Goal: Task Accomplishment & Management: Complete application form

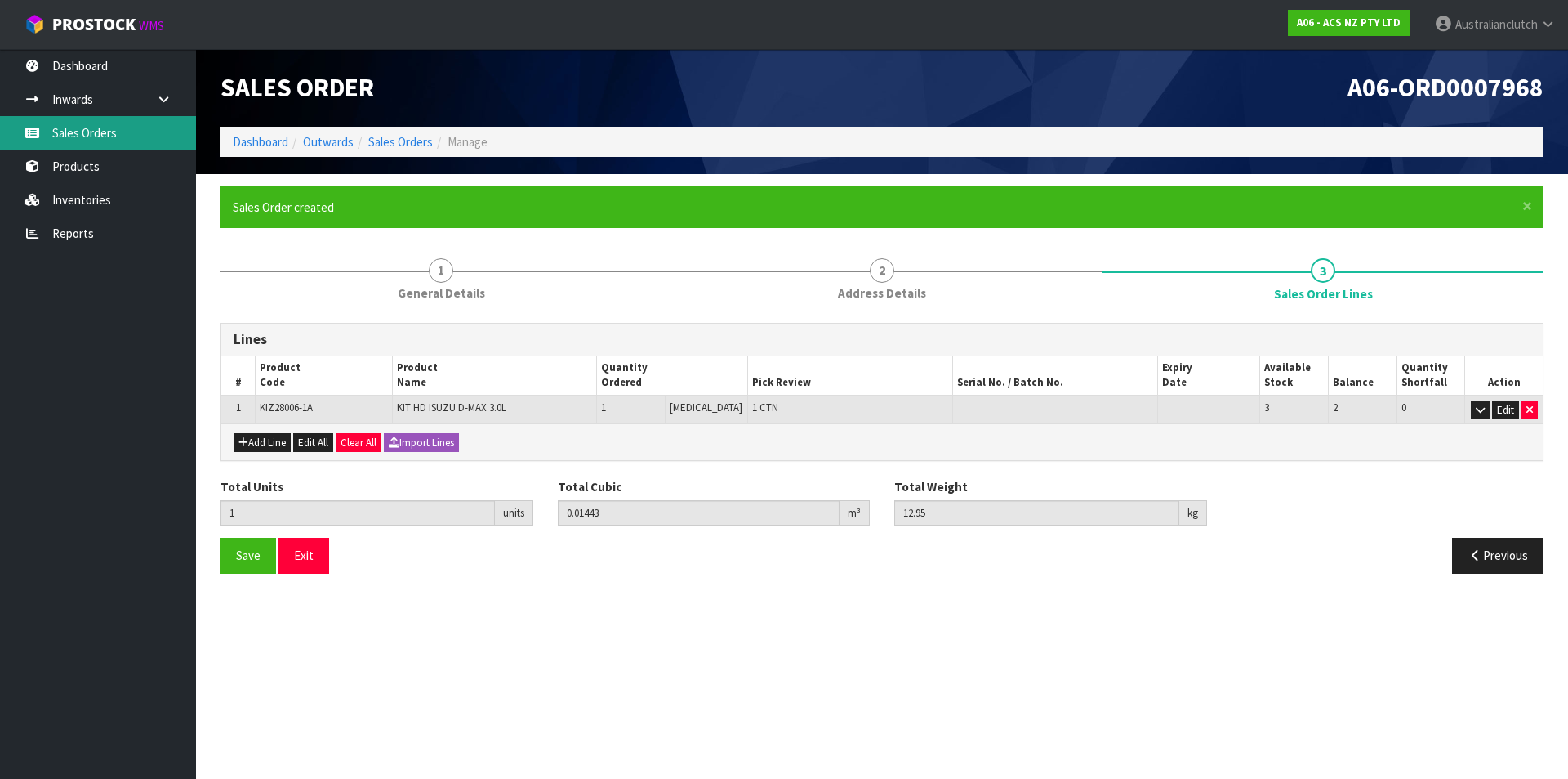
click at [154, 145] on link "Sales Orders" at bounding box center [98, 132] width 196 height 34
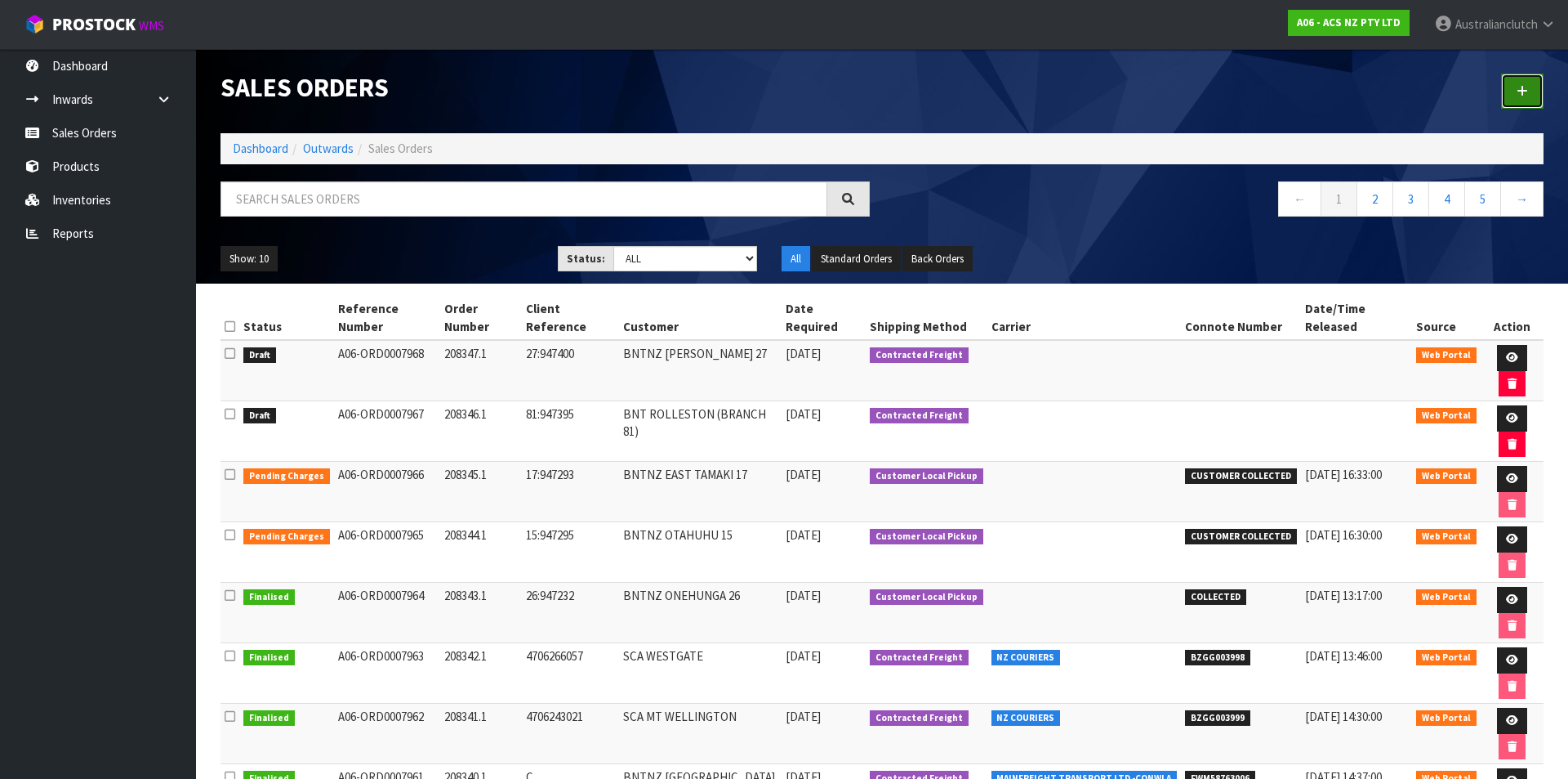
click at [1525, 88] on icon at bounding box center [1523, 91] width 11 height 12
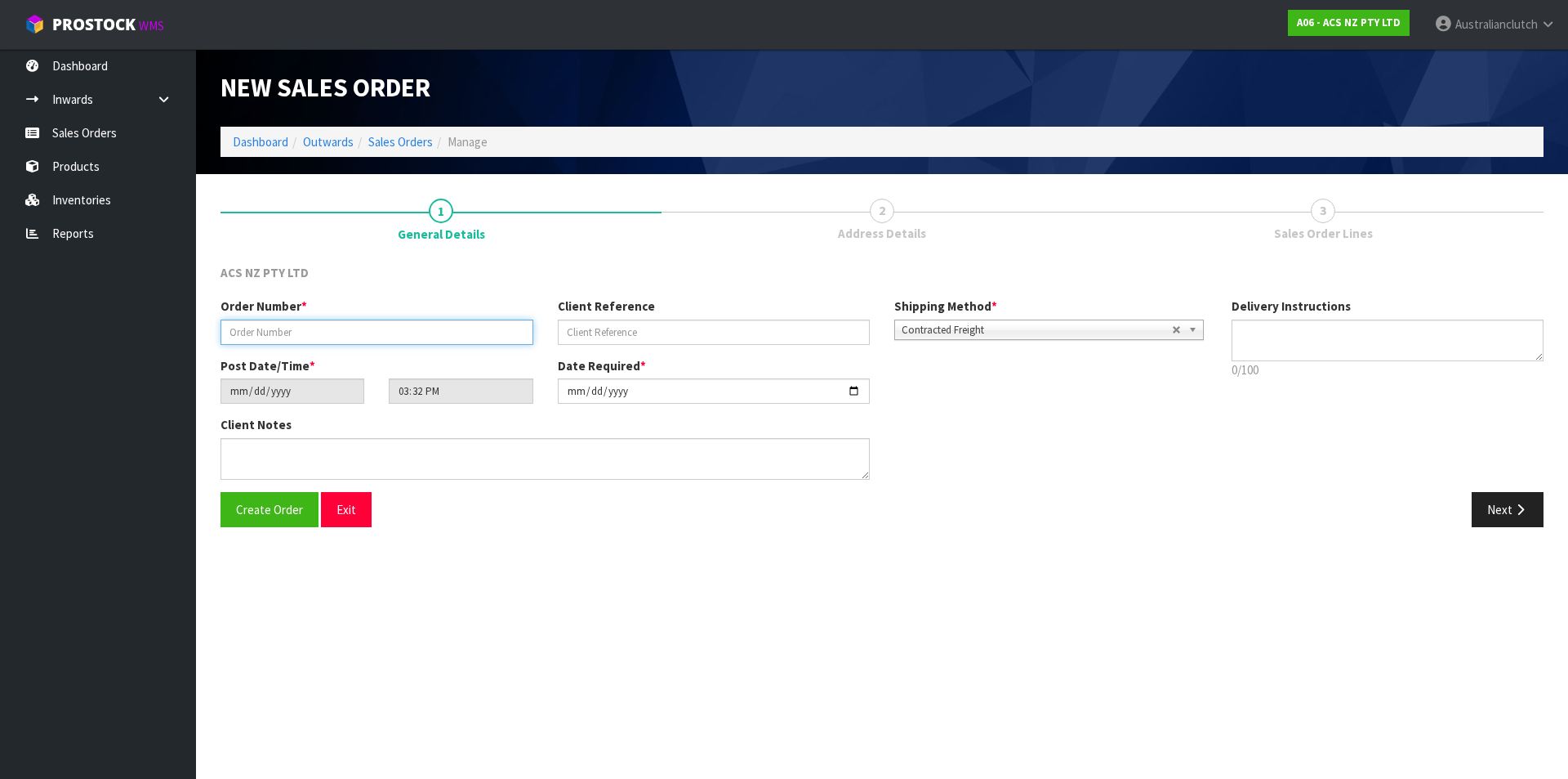
click at [491, 322] on input "text" at bounding box center [376, 332] width 313 height 25
type input "208348.1"
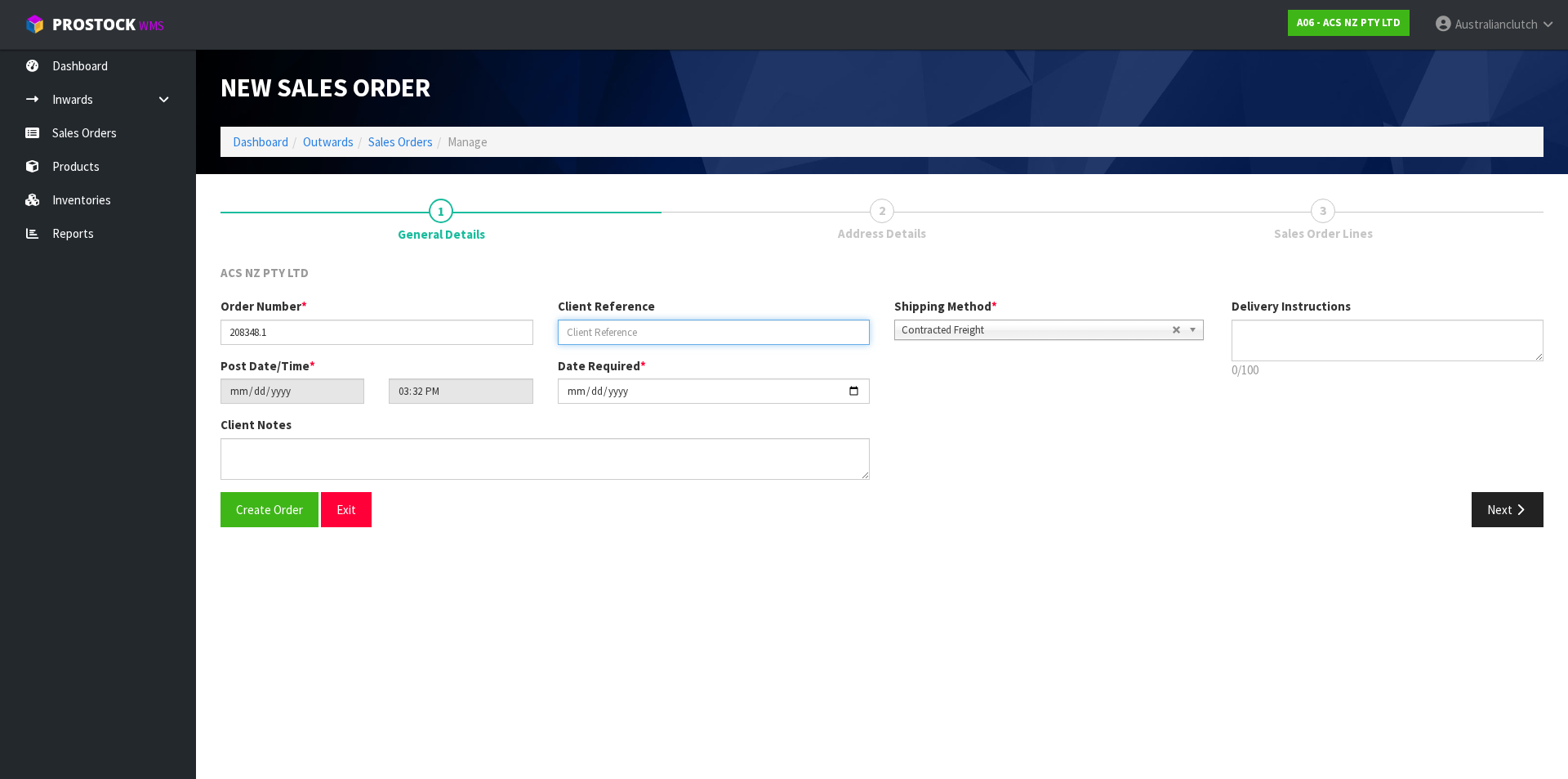
click at [633, 325] on input "text" at bounding box center [714, 332] width 313 height 25
type input "4706266765"
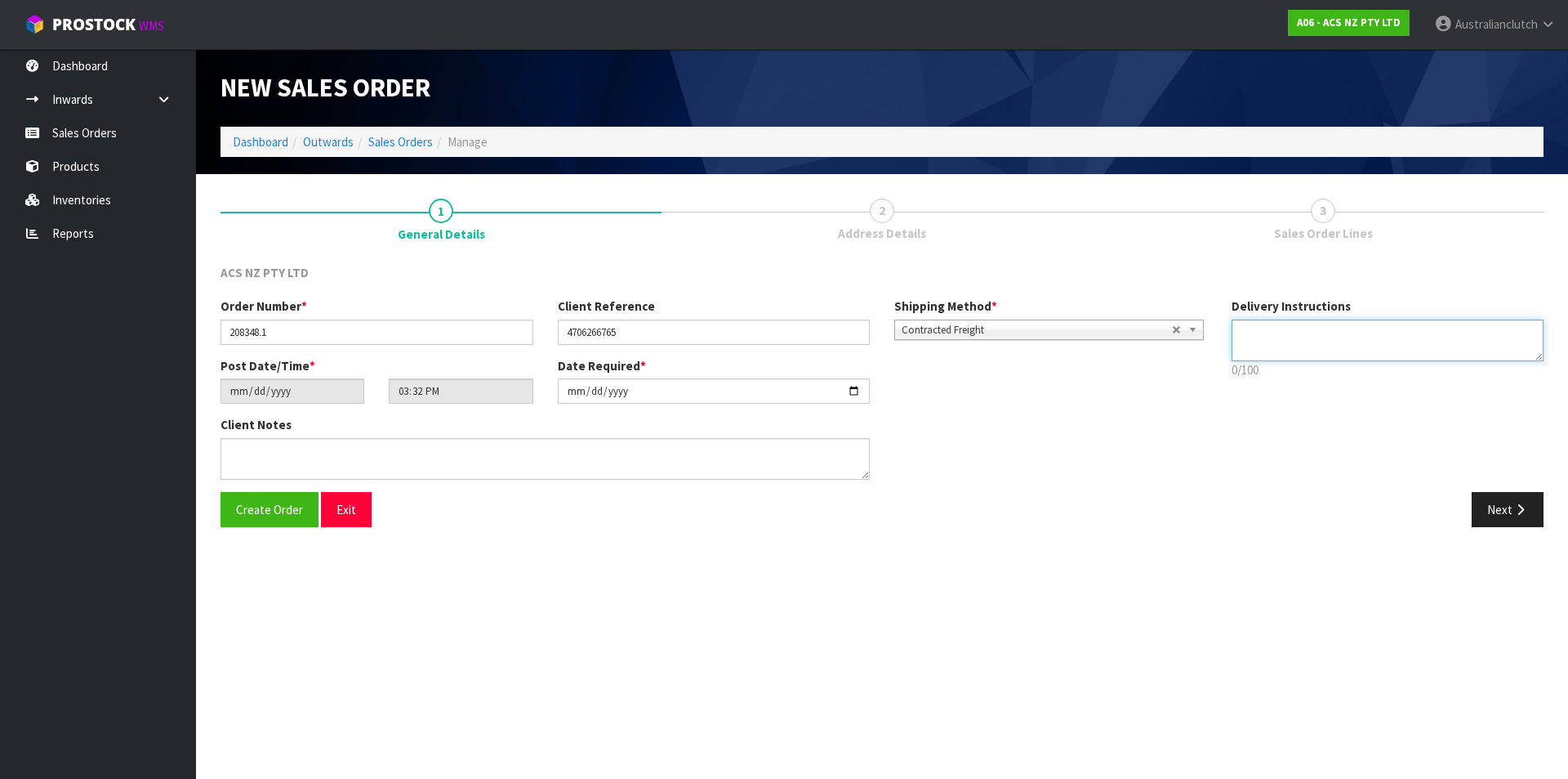
click at [1420, 350] on textarea at bounding box center [1388, 339] width 313 height 41
type textarea "NZC PLEASE"
click at [1529, 511] on button "Next" at bounding box center [1508, 509] width 72 height 35
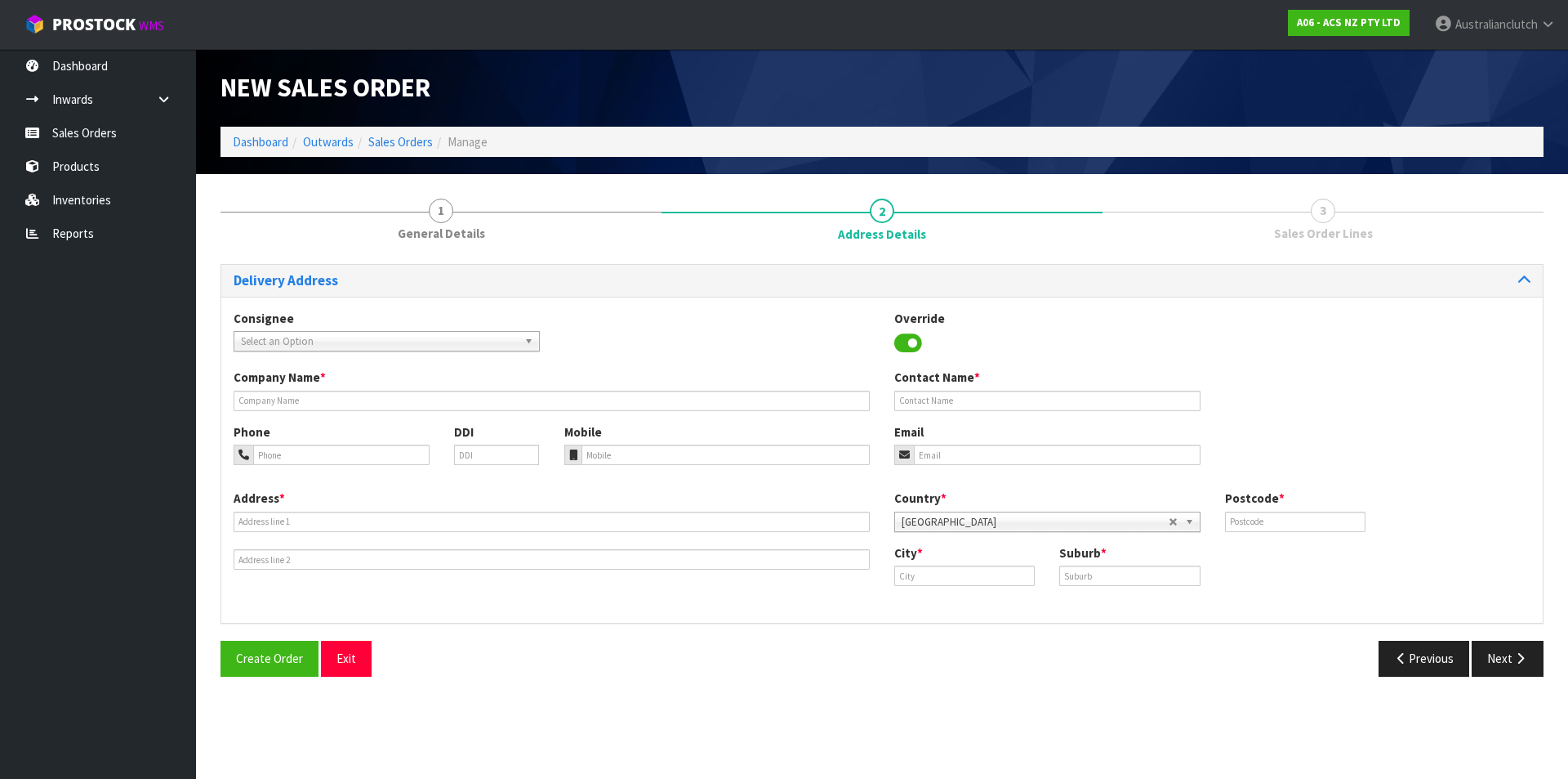
click at [307, 344] on span "Select an Option" at bounding box center [379, 341] width 277 height 19
type input "7033"
click at [325, 384] on li "7033 - SCA WHAKATANE" at bounding box center [386, 387] width 298 height 20
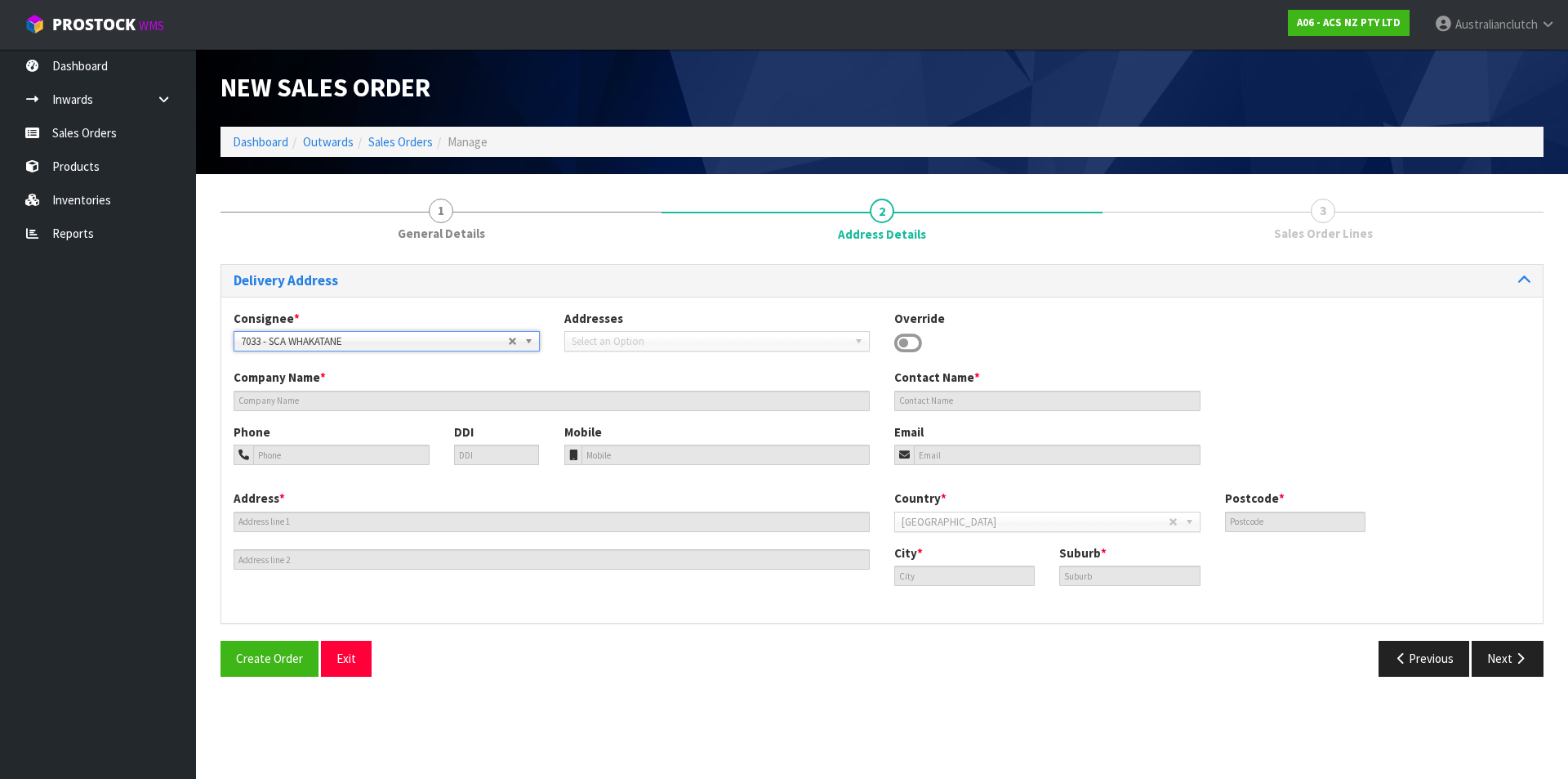
type input "SCA WHAKATANE"
type input "07 308 9072"
type input "[EMAIL_ADDRESS][DOMAIN_NAME]"
type input "[STREET_ADDRESS]"
type input "3120"
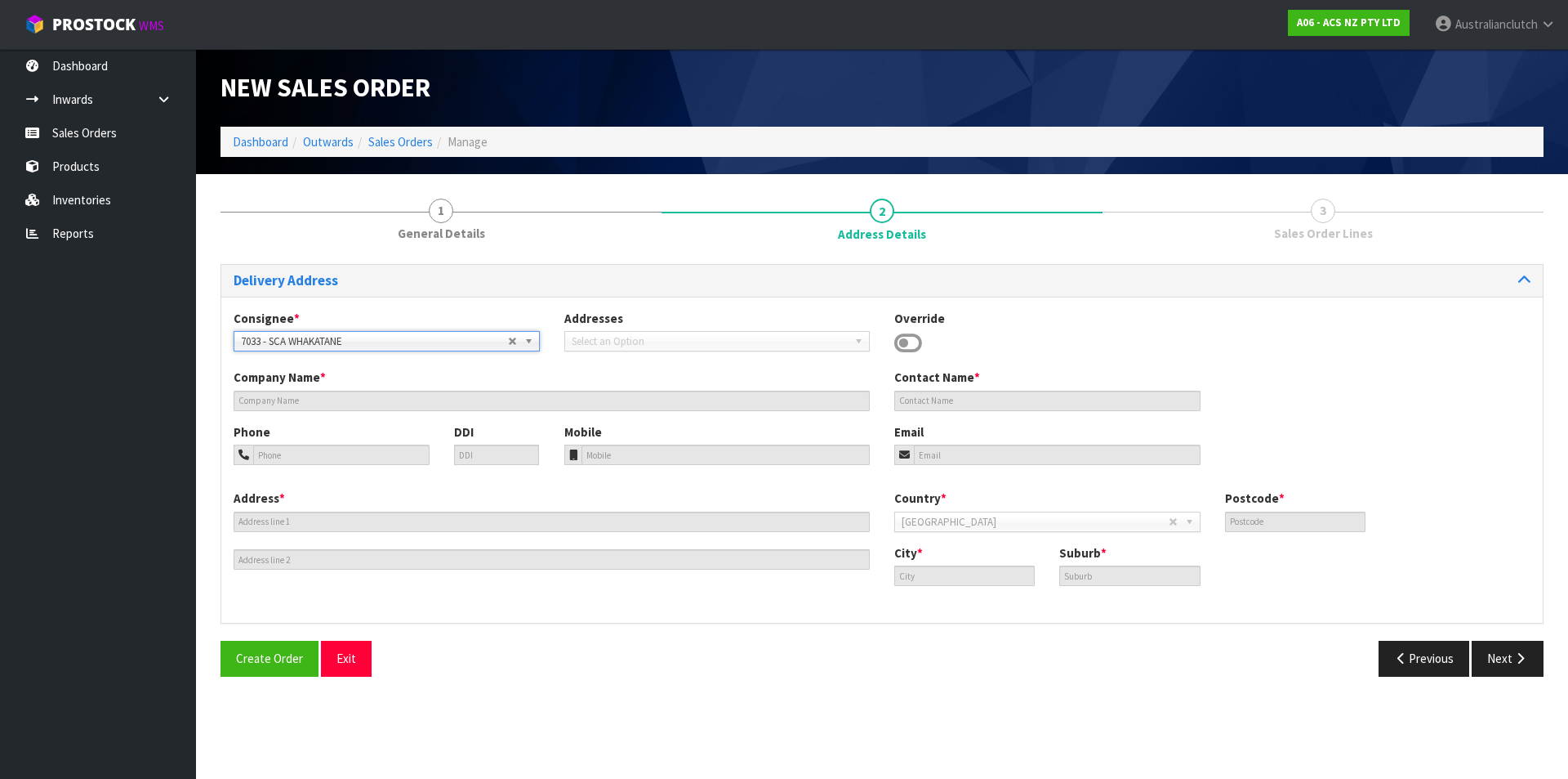
type input "Whakatane"
type input "WHAKATANE"
click at [1478, 648] on button "Next" at bounding box center [1508, 658] width 72 height 35
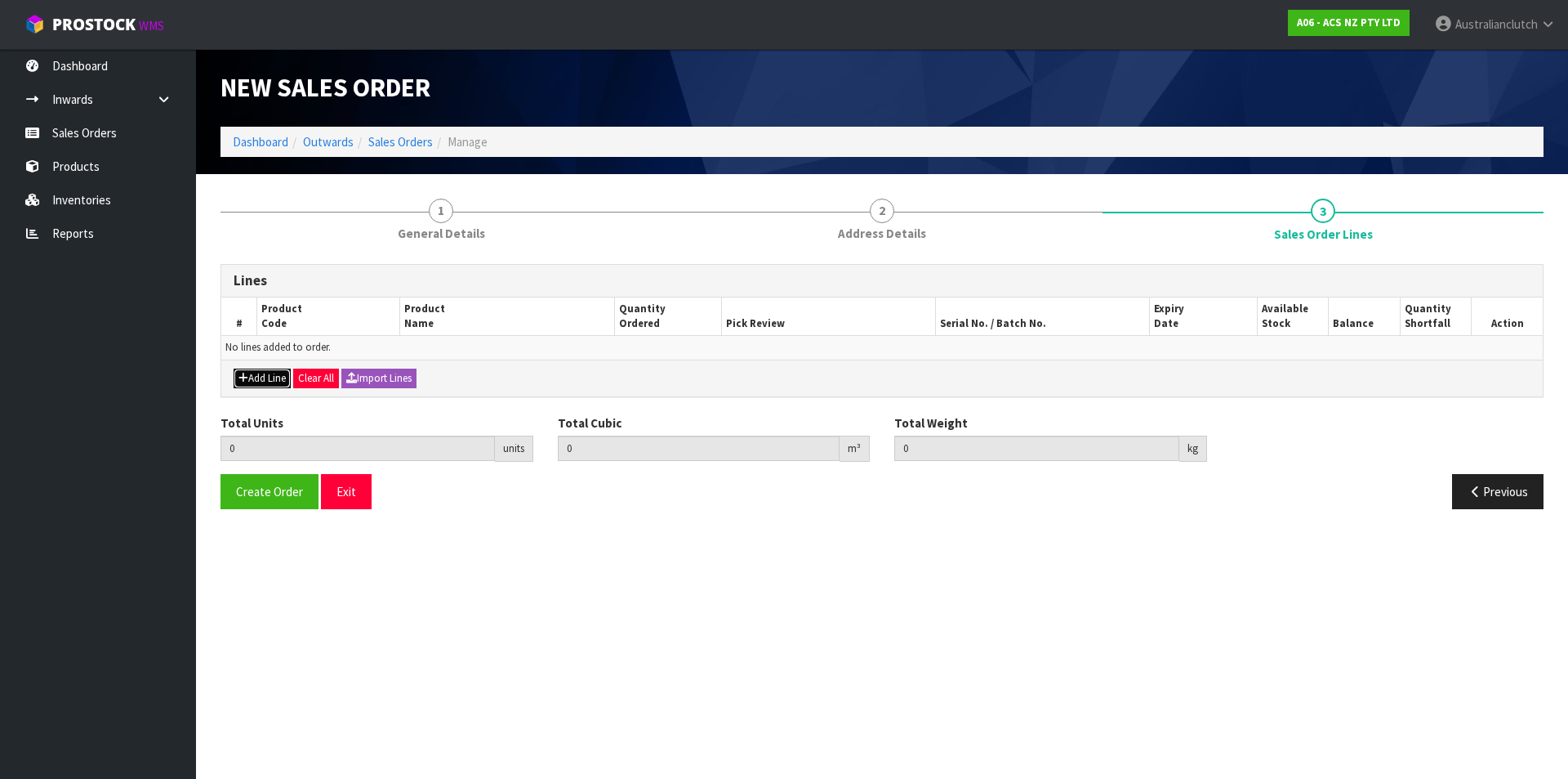
click at [261, 369] on button "Add Line" at bounding box center [262, 378] width 57 height 19
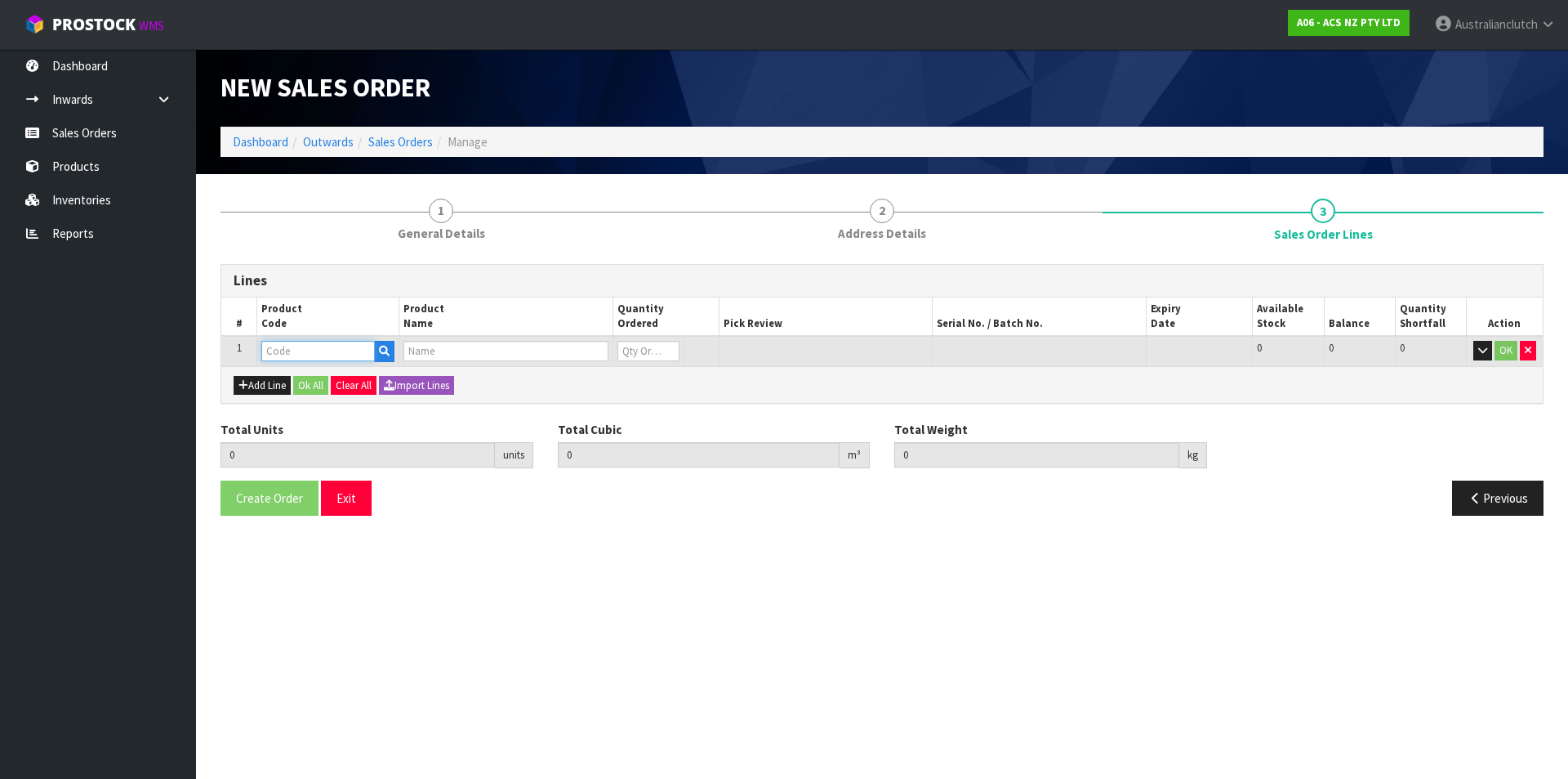
click at [312, 355] on input "text" at bounding box center [318, 351] width 114 height 20
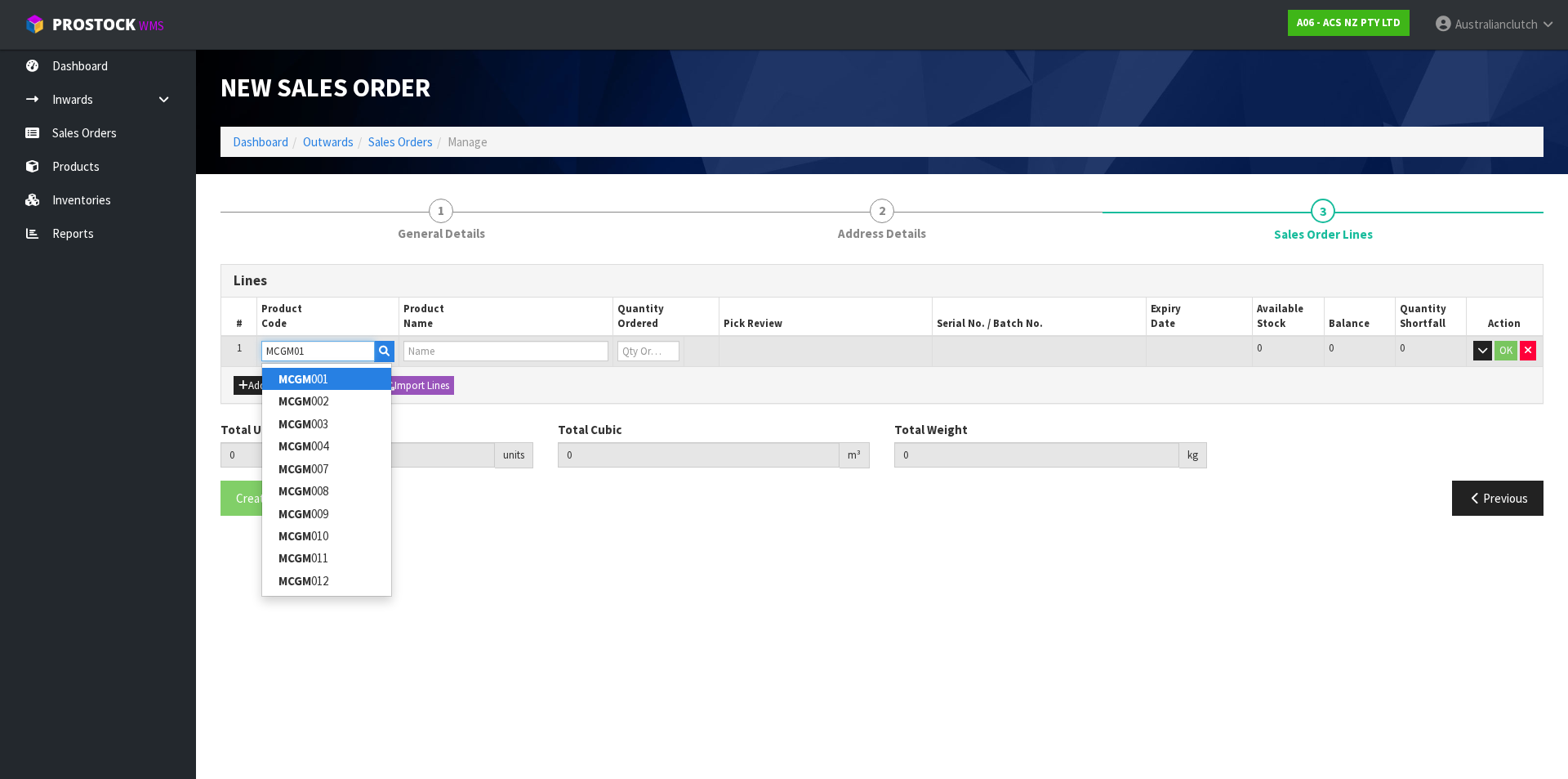
type input "MCGM011"
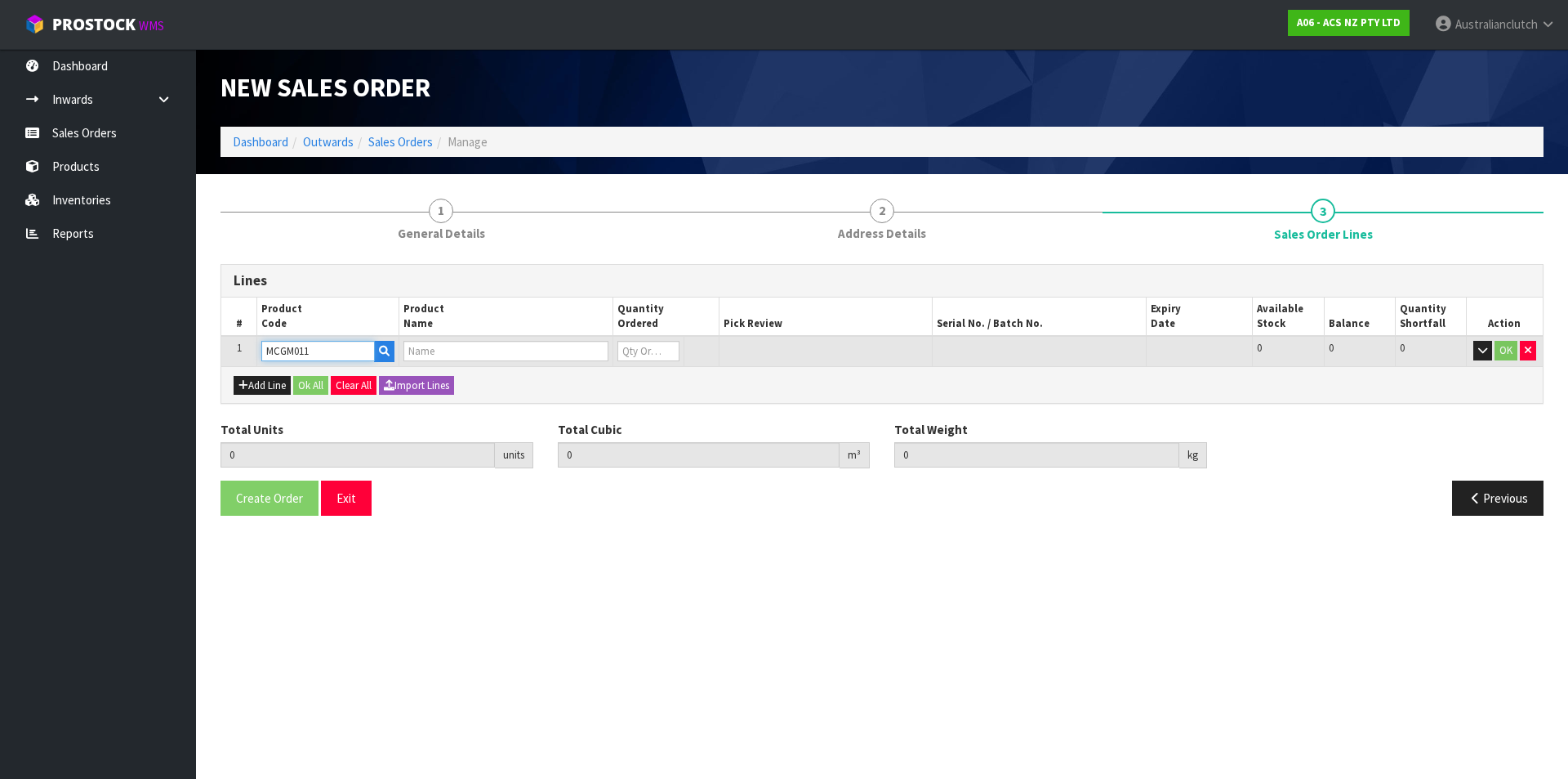
type input "0.000000"
type input "0.000"
type input "CLUTCH M/CYL HOLDEN 15.87MM (5/8")"
type input "0"
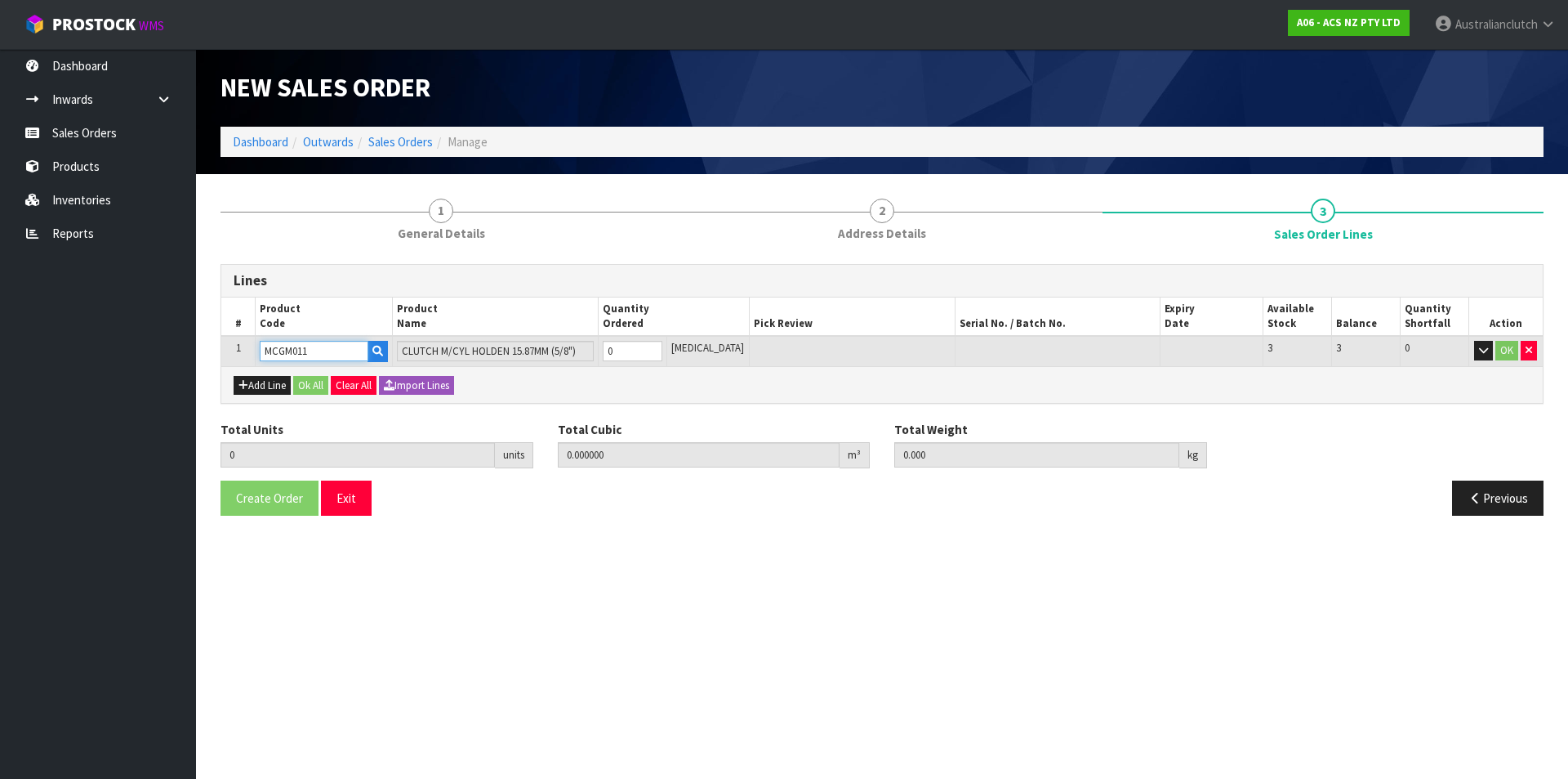
type input "MCGM011"
type input "1"
type input "0.002981"
type input "0.5"
type input "1"
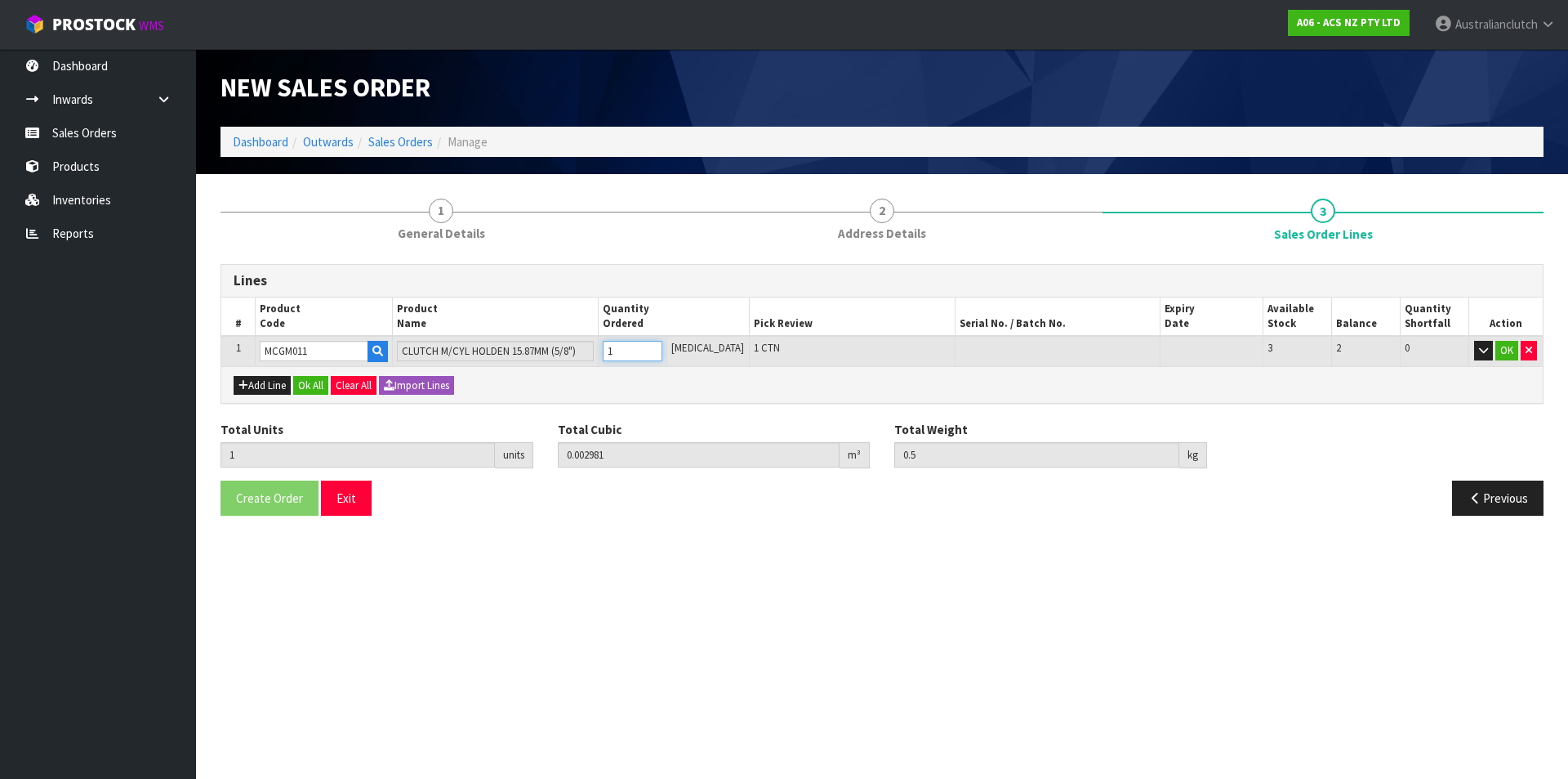
click at [663, 347] on input "1" at bounding box center [632, 351] width 59 height 20
click at [1508, 353] on button "OK" at bounding box center [1507, 351] width 23 height 19
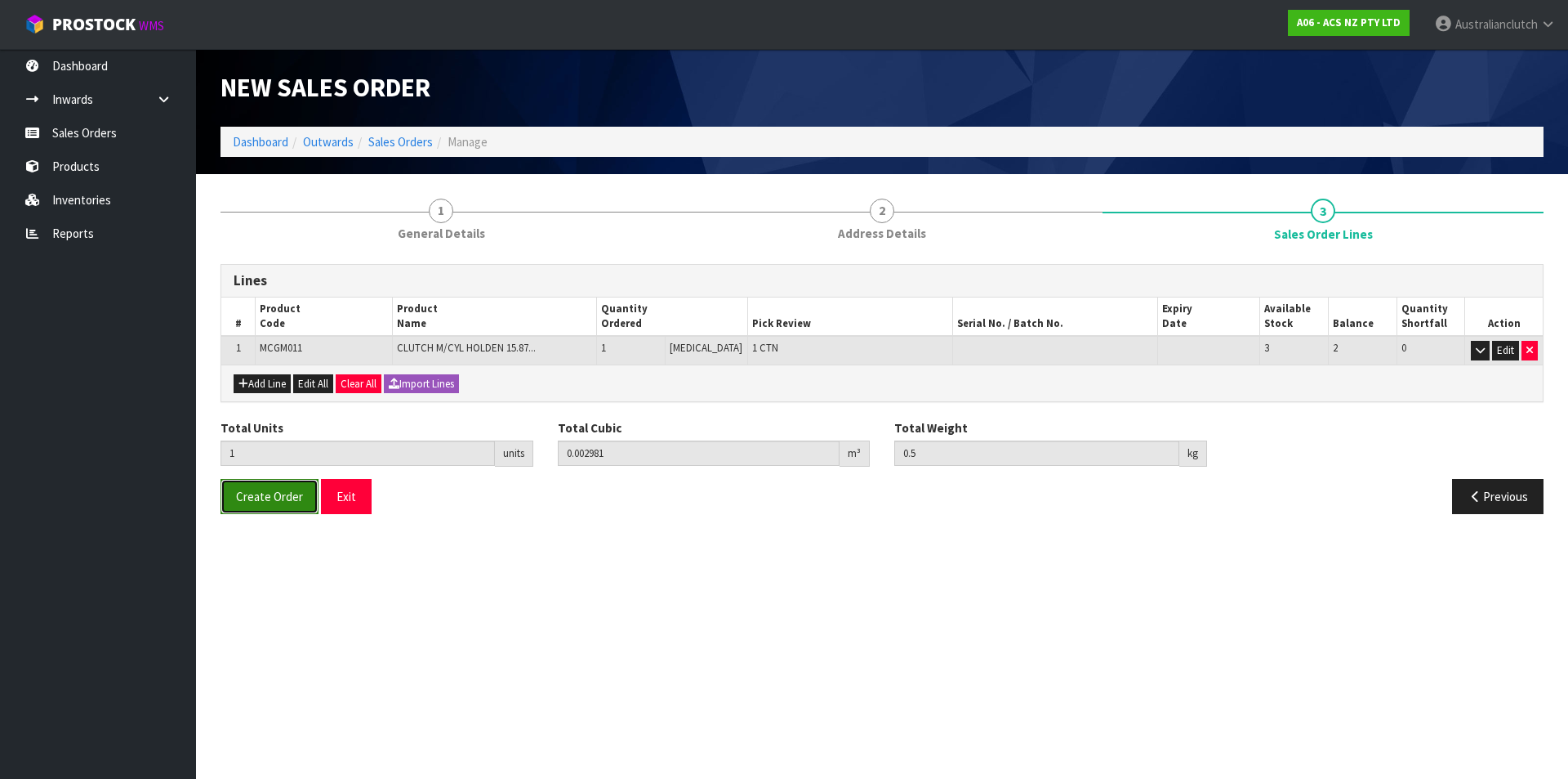
click at [302, 498] on button "Create Order" at bounding box center [269, 496] width 98 height 35
